Goal: Transaction & Acquisition: Purchase product/service

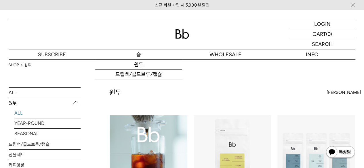
drag, startPoint x: 0, startPoint y: 0, endPoint x: 142, endPoint y: 56, distance: 152.7
click at [142, 56] on p "숍" at bounding box center [138, 54] width 87 height 10
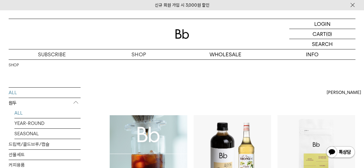
click at [19, 112] on link "ALL" at bounding box center [47, 113] width 66 height 10
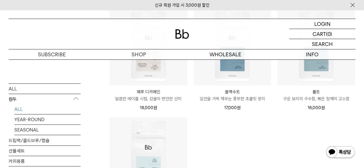
scroll to position [432, 0]
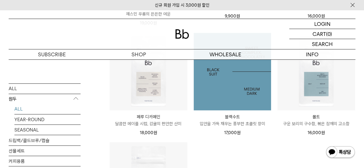
click at [240, 90] on img at bounding box center [233, 72] width 78 height 78
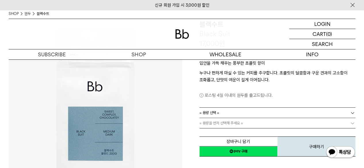
scroll to position [86, 0]
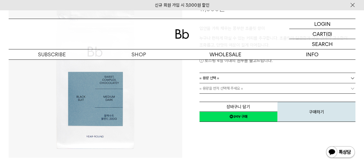
click at [247, 80] on link "= 용량 선택 =" at bounding box center [277, 78] width 156 height 10
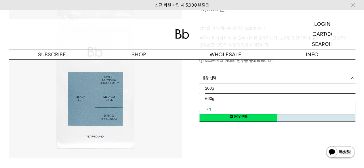
click at [227, 110] on li "1kg" at bounding box center [280, 109] width 150 height 10
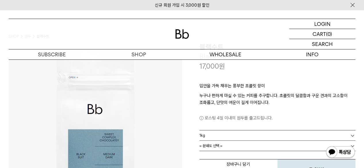
scroll to position [0, 0]
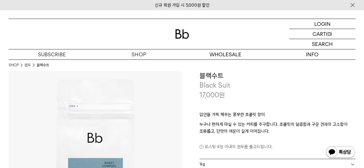
click at [239, 107] on div "입안을 가득 채우는 풍부한 초콜릿 향미 누구나 편하게 마실 수 있는 커피를 추구합니다. 초콜릿의 달콤함과 구운 견과의 고소함이 조화롭고, 단맛…" at bounding box center [277, 129] width 156 height 59
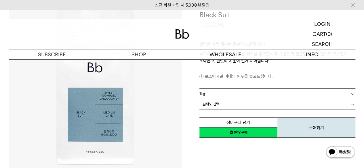
scroll to position [58, 0]
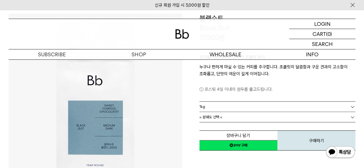
click at [241, 116] on link "= 분쇄도 선택 =" at bounding box center [277, 117] width 156 height 10
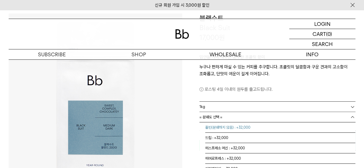
click at [231, 127] on li "홀빈(분쇄하지 않음) : +32,000" at bounding box center [280, 128] width 150 height 10
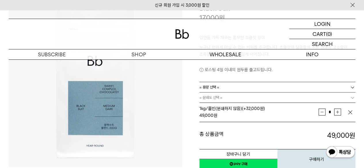
scroll to position [86, 0]
